Goal: Task Accomplishment & Management: Use online tool/utility

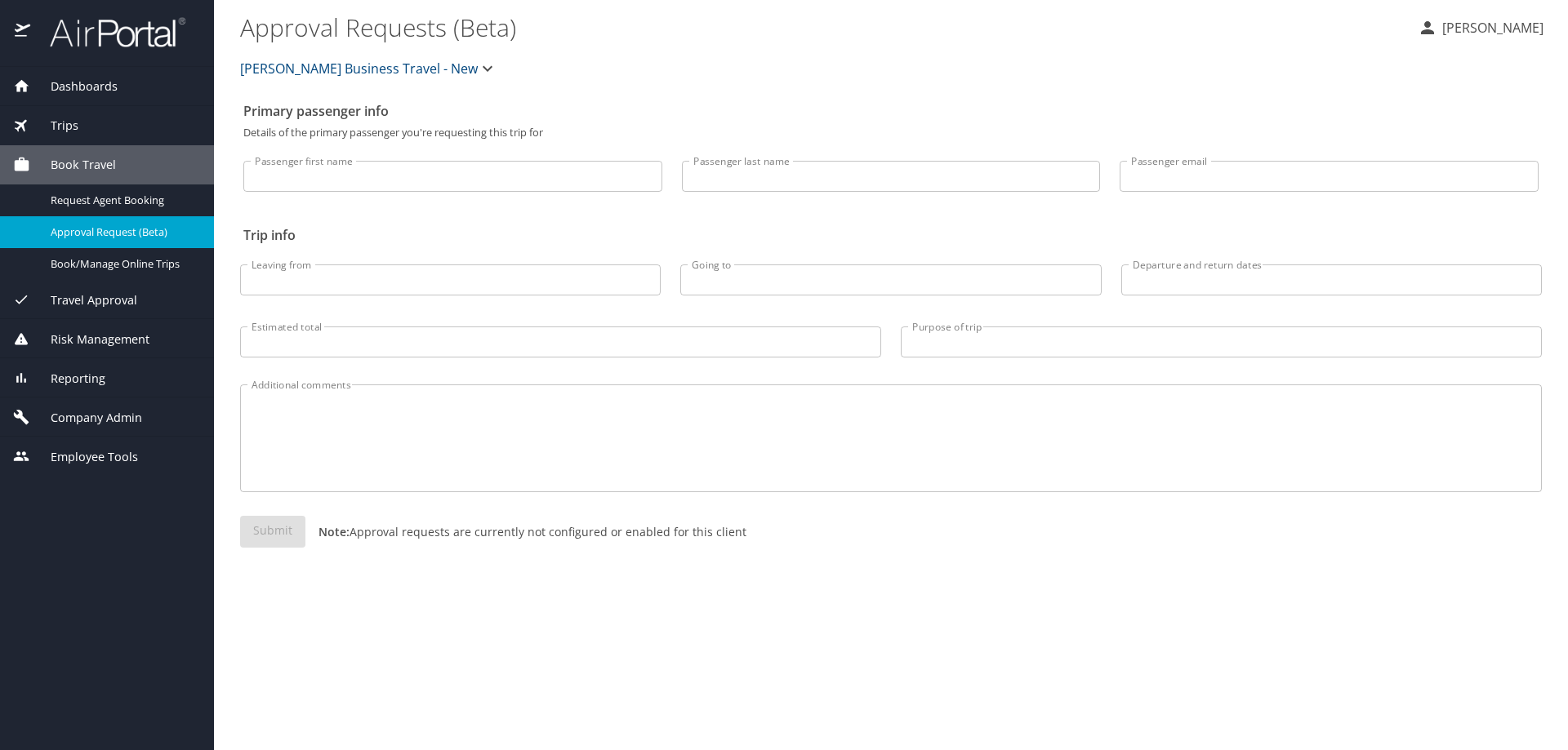
click at [150, 382] on div "Reporting" at bounding box center [107, 378] width 188 height 18
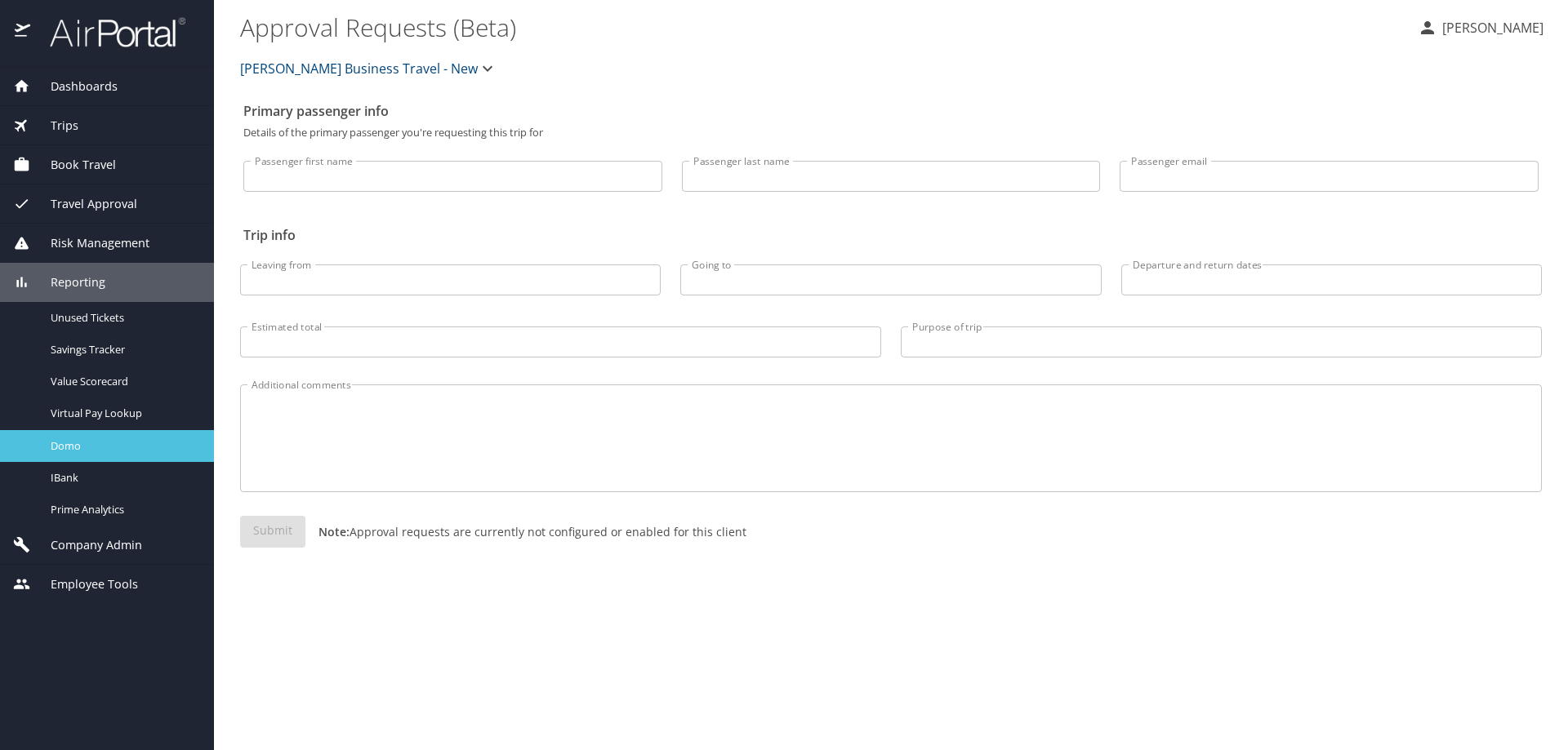
click at [141, 454] on div "Domo" at bounding box center [107, 446] width 188 height 18
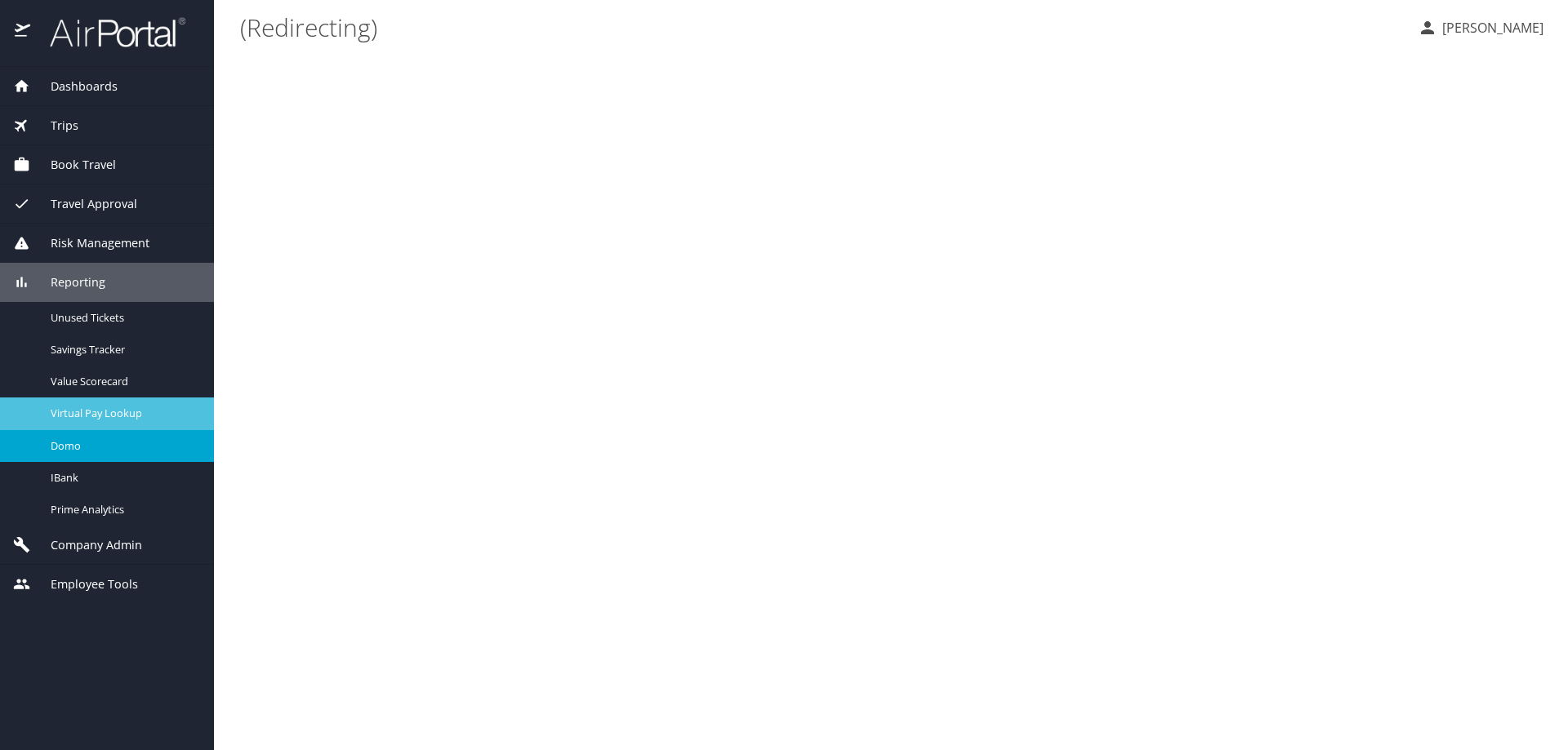
click at [148, 414] on span "Virtual Pay Lookup" at bounding box center [122, 413] width 143 height 16
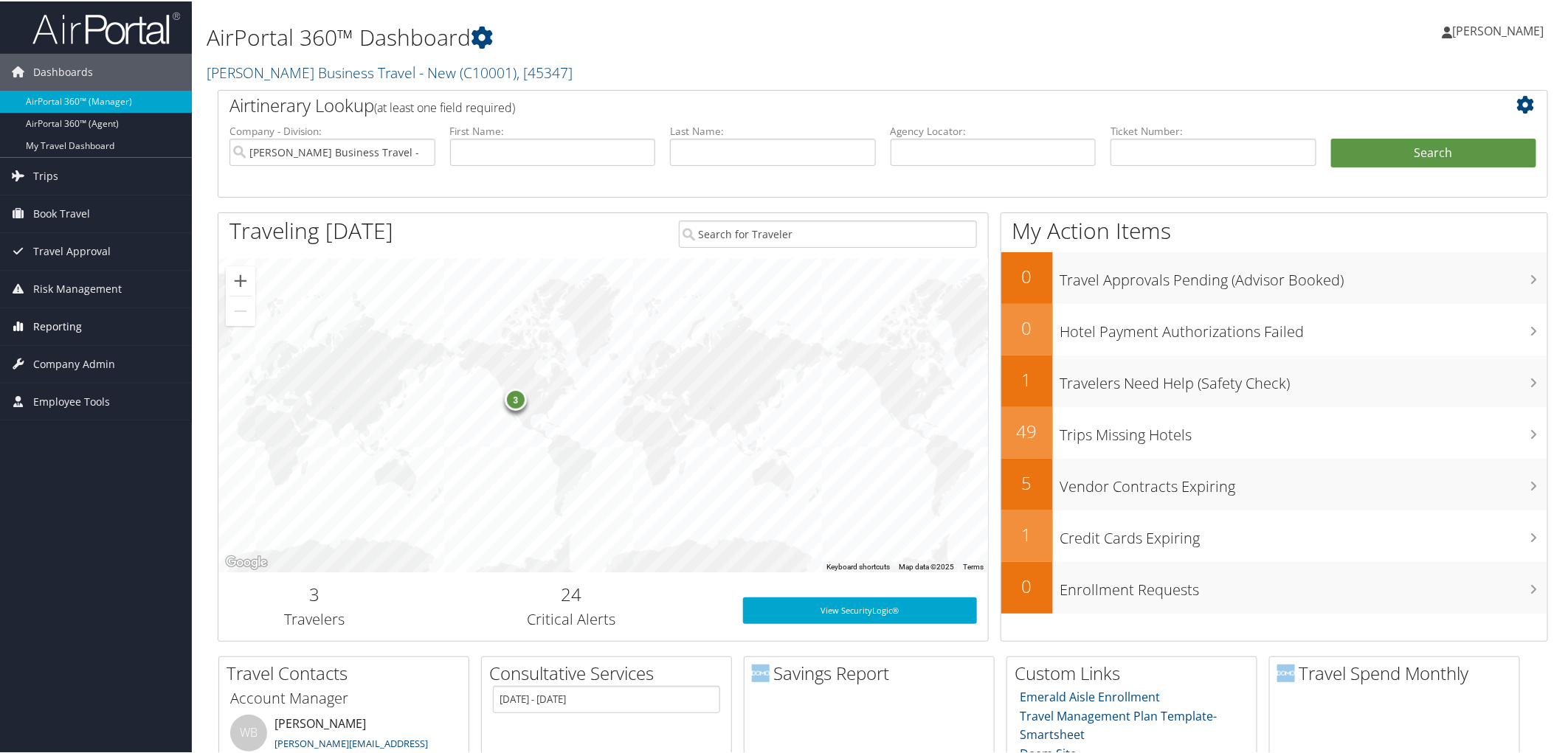
click at [61, 320] on span "Reporting" at bounding box center [58, 325] width 48 height 37
click at [127, 430] on link "Virtual Pay Lookup" at bounding box center [95, 420] width 192 height 22
